Goal: Transaction & Acquisition: Subscribe to service/newsletter

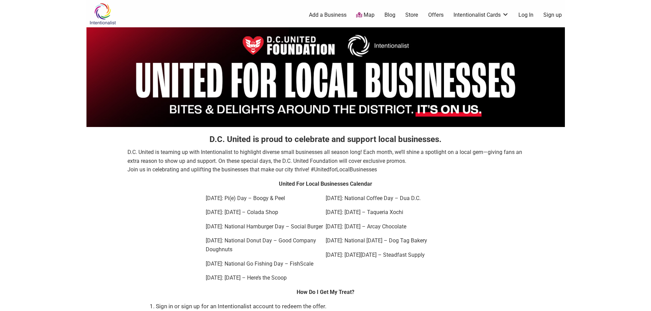
click at [554, 13] on link "Sign up" at bounding box center [552, 15] width 18 height 8
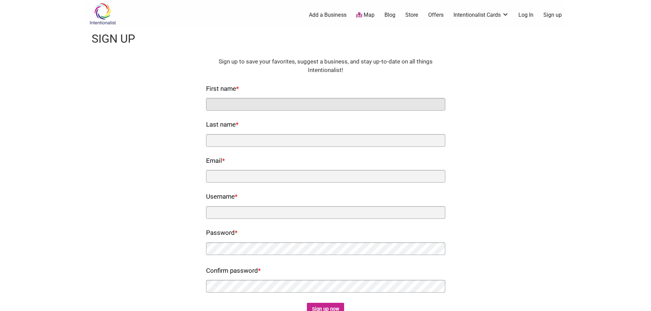
click at [260, 106] on input "First name *" at bounding box center [325, 104] width 239 height 13
type input "[PERSON_NAME]"
type input "White"
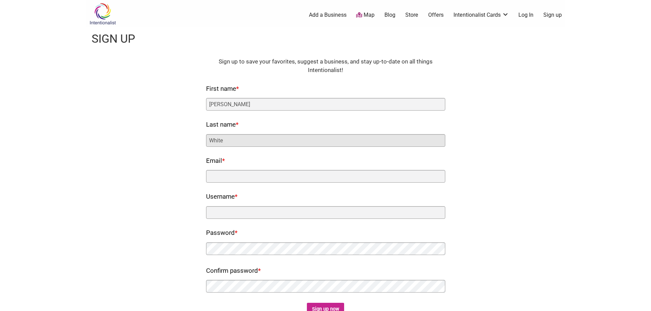
type input "[EMAIL_ADDRESS][DOMAIN_NAME]"
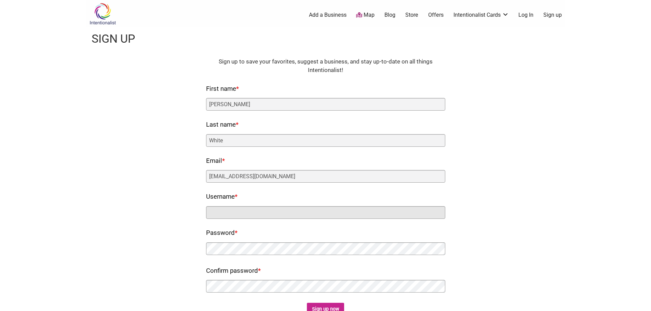
click at [267, 210] on input "Username *" at bounding box center [325, 212] width 239 height 13
type input "SaishaW"
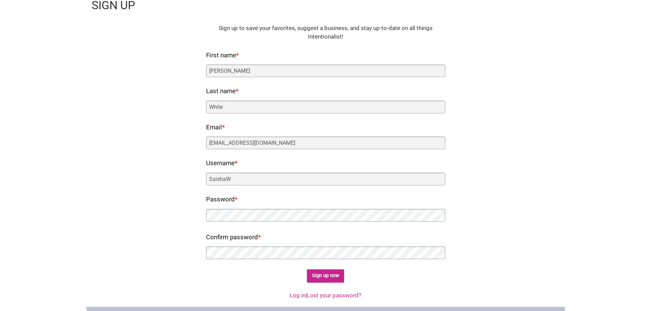
scroll to position [103, 0]
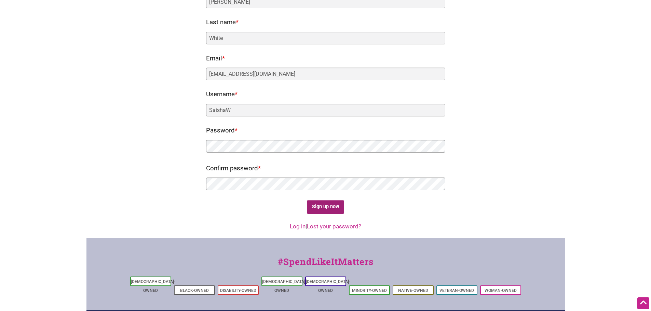
click at [328, 209] on input "Sign up now" at bounding box center [325, 207] width 37 height 13
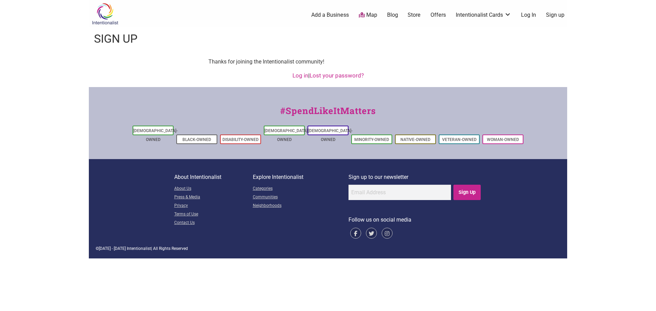
click at [102, 17] on img at bounding box center [105, 14] width 32 height 22
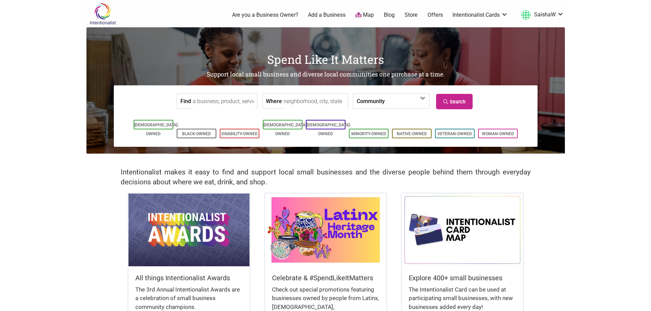
click at [207, 104] on input "Find" at bounding box center [224, 101] width 63 height 15
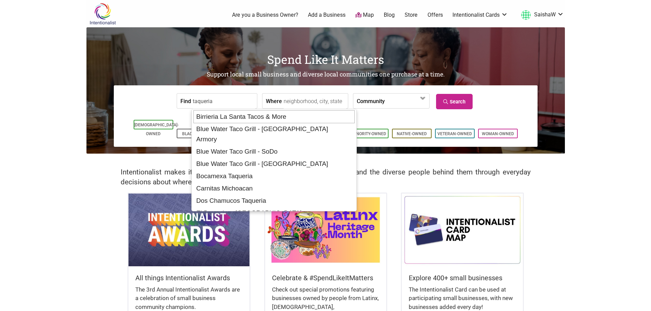
click at [230, 103] on input "taqueria" at bounding box center [224, 101] width 63 height 15
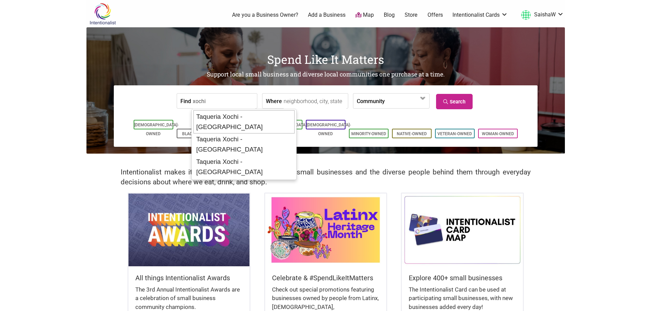
click at [257, 118] on div "Taqueria Xochi - [GEOGRAPHIC_DATA]" at bounding box center [243, 121] width 101 height 23
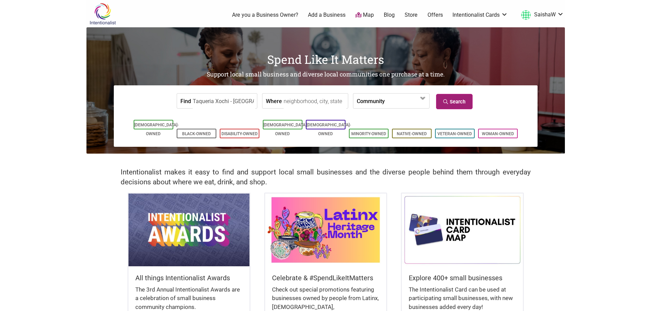
type input "Taqueria Xochi - [GEOGRAPHIC_DATA]"
click at [449, 107] on link "Search" at bounding box center [454, 101] width 37 height 15
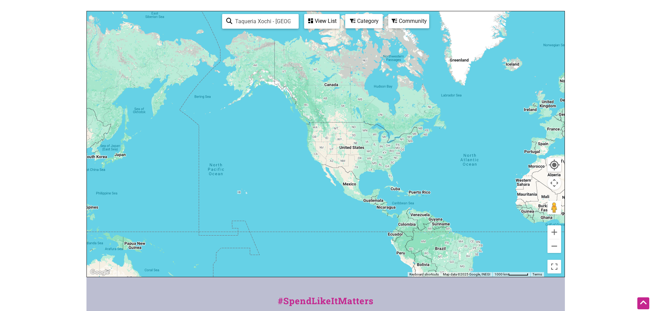
scroll to position [39, 0]
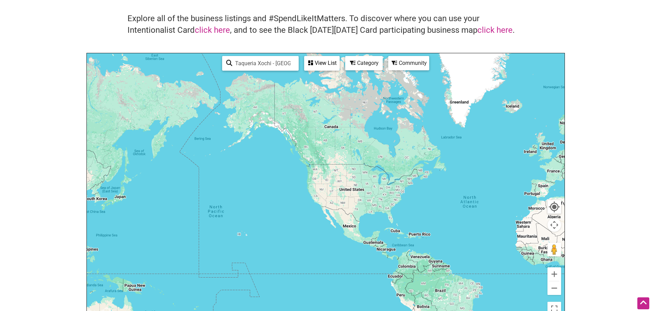
click at [324, 65] on div "View List" at bounding box center [322, 63] width 34 height 13
